Goal: Navigation & Orientation: Find specific page/section

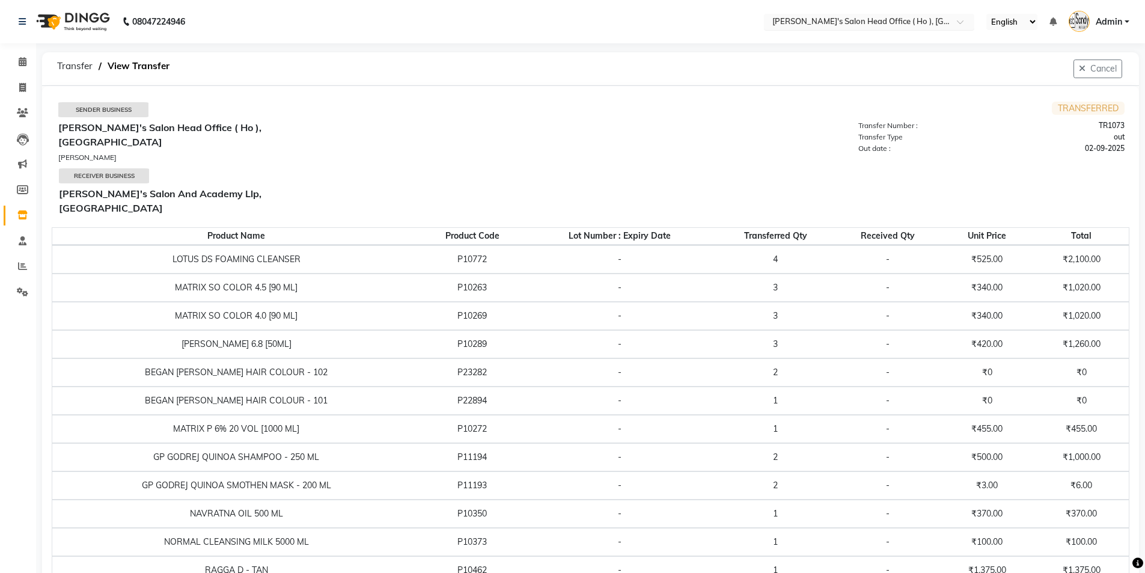
click at [842, 17] on input "text" at bounding box center [857, 23] width 174 height 12
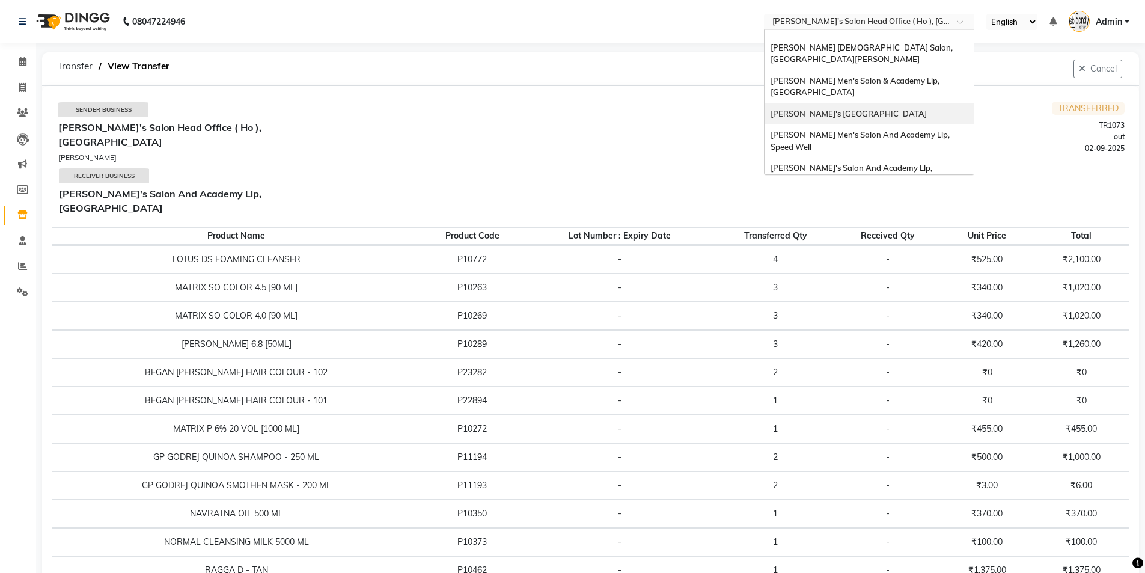
scroll to position [40, 0]
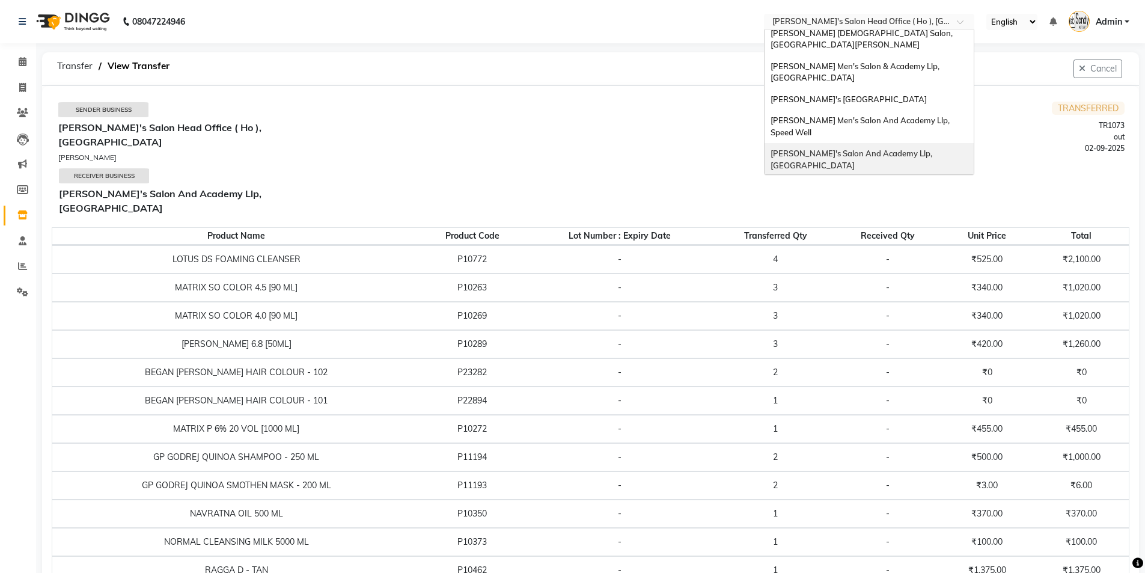
click at [905, 143] on div "[PERSON_NAME]'s Salon And Academy Llp, [GEOGRAPHIC_DATA]" at bounding box center [869, 159] width 209 height 33
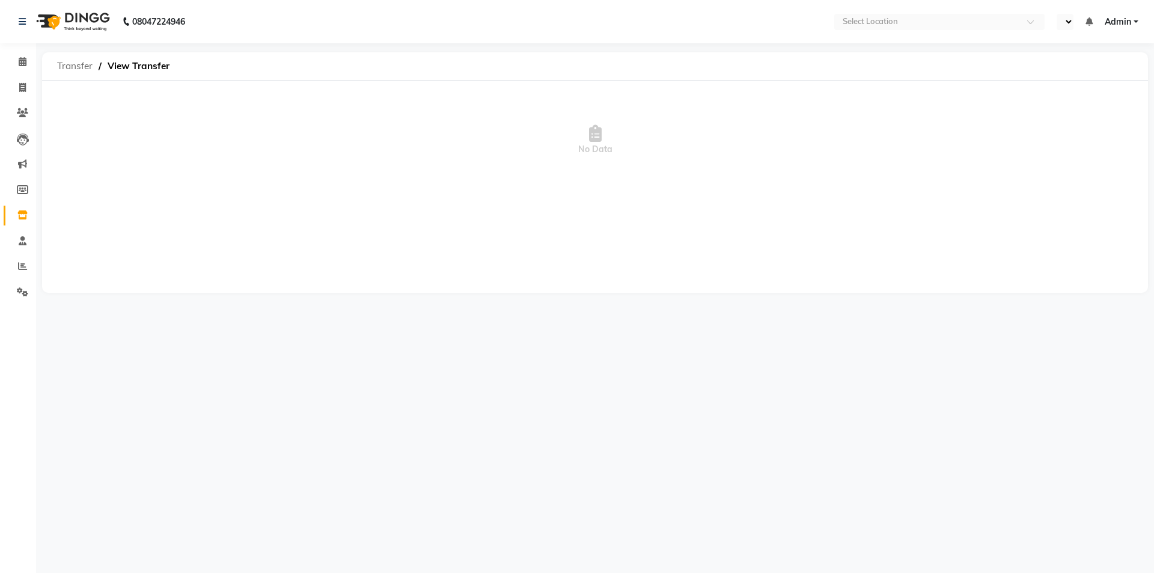
select select "en"
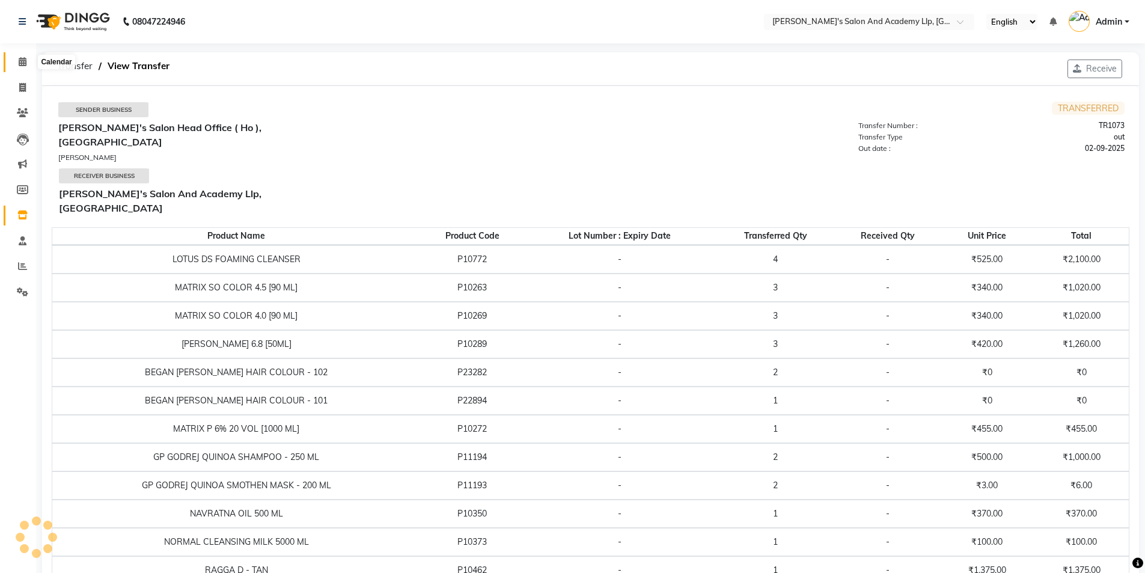
click at [24, 61] on icon at bounding box center [23, 61] width 8 height 9
